Goal: Information Seeking & Learning: Check status

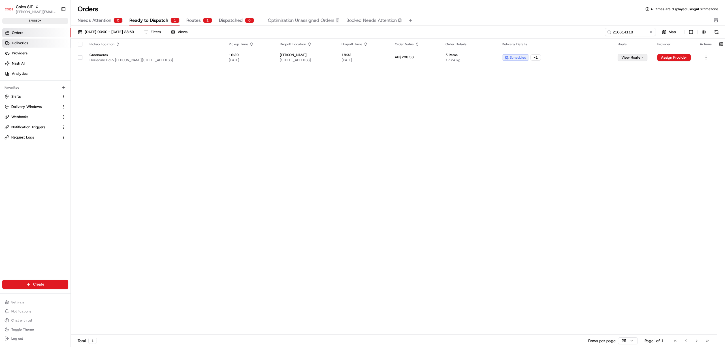
click at [35, 43] on link "Deliveries" at bounding box center [36, 43] width 68 height 9
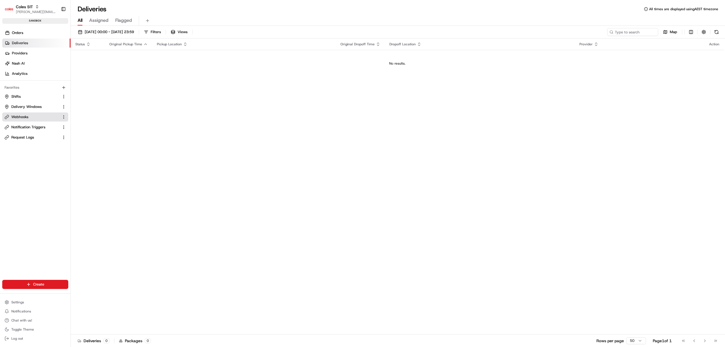
click at [30, 116] on button "Webhooks" at bounding box center [35, 116] width 66 height 9
drag, startPoint x: 25, startPoint y: 113, endPoint x: 24, endPoint y: 117, distance: 4.1
click at [24, 116] on button "Webhooks" at bounding box center [35, 116] width 66 height 9
click at [24, 117] on span "Webhooks" at bounding box center [19, 116] width 17 height 5
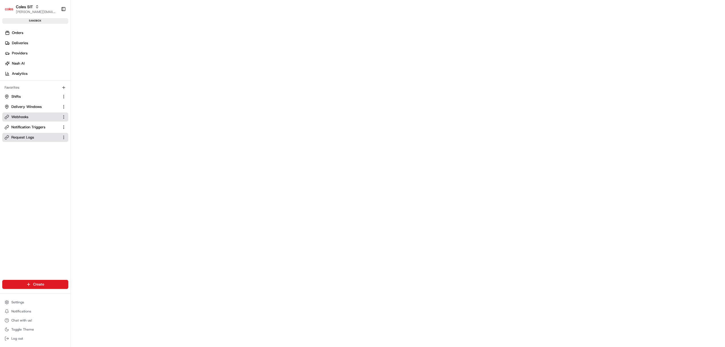
click at [28, 136] on span "Request Logs" at bounding box center [22, 137] width 23 height 5
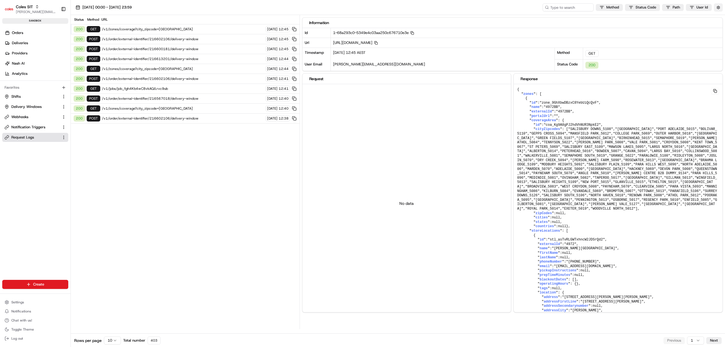
click at [719, 7] on button "button" at bounding box center [718, 7] width 9 height 8
click at [719, 18] on button "Display Only Provider Logs" at bounding box center [719, 17] width 5 height 5
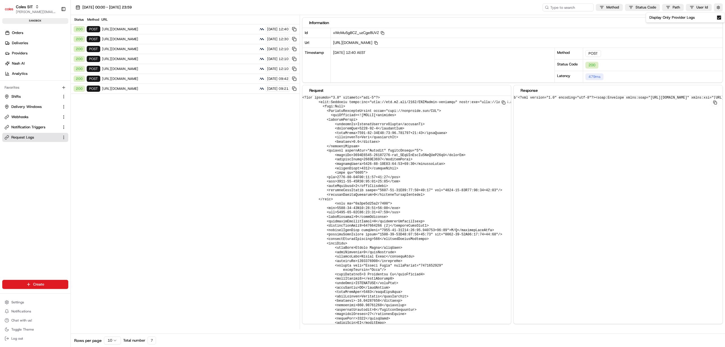
click at [226, 37] on span "[URL][DOMAIN_NAME]" at bounding box center [179, 39] width 155 height 5
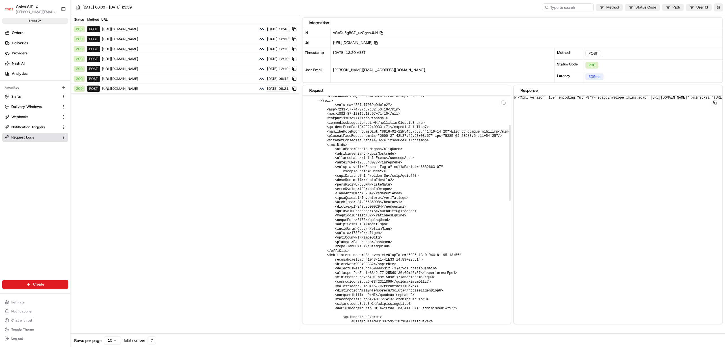
scroll to position [113, 0]
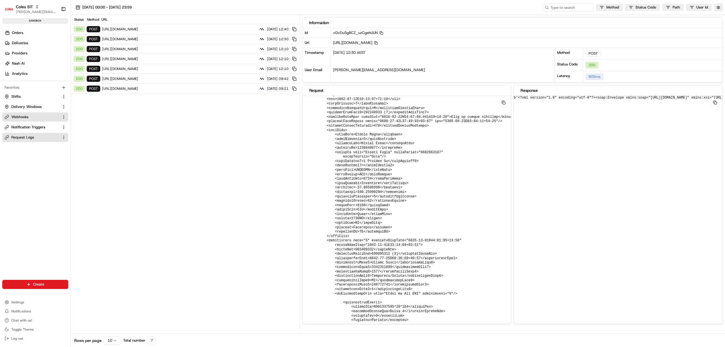
click at [42, 116] on link "Webhooks" at bounding box center [32, 116] width 55 height 5
